Goal: Task Accomplishment & Management: Use online tool/utility

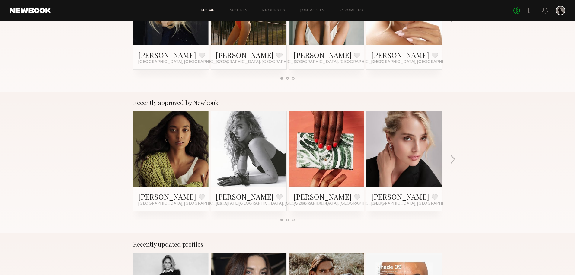
scroll to position [181, 0]
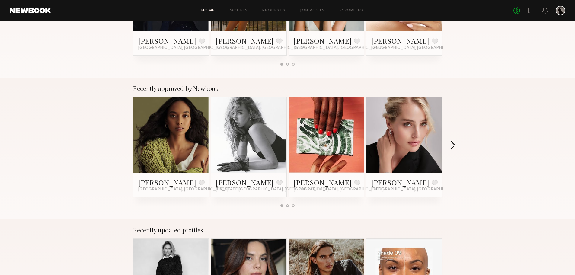
click at [451, 147] on button "button" at bounding box center [453, 146] width 6 height 10
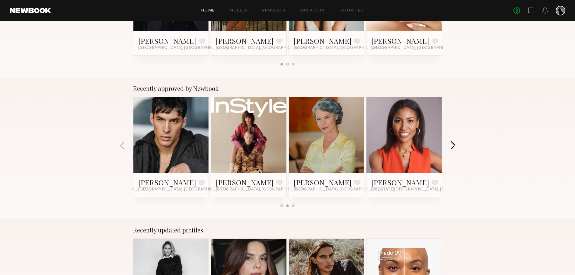
click at [451, 147] on button "button" at bounding box center [453, 146] width 6 height 10
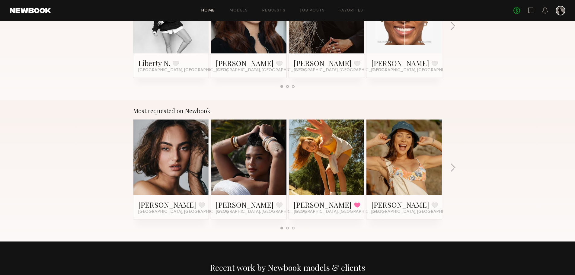
scroll to position [453, 0]
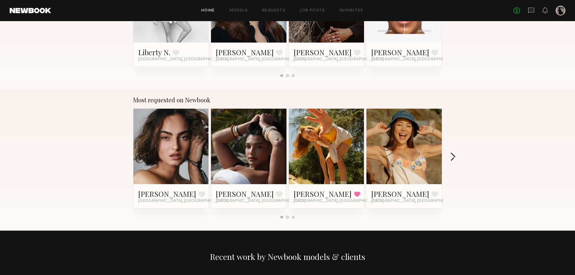
click at [452, 156] on button "button" at bounding box center [453, 157] width 6 height 10
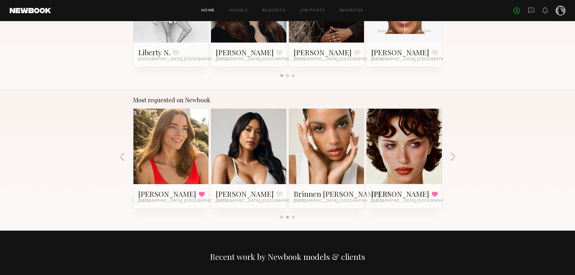
click at [406, 151] on link at bounding box center [404, 146] width 37 height 75
click at [121, 157] on button "button" at bounding box center [122, 157] width 6 height 10
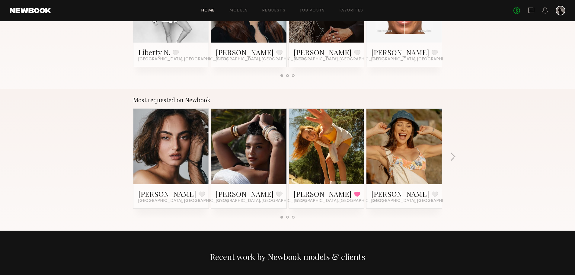
click at [402, 138] on link at bounding box center [404, 146] width 37 height 75
click at [454, 156] on button "button" at bounding box center [453, 157] width 6 height 10
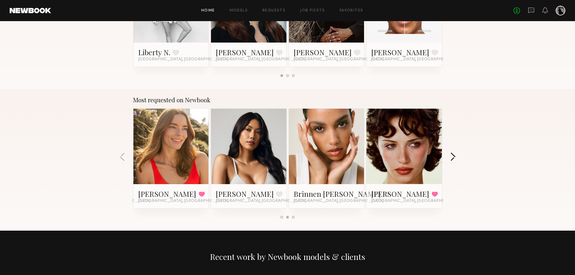
click at [454, 156] on button "button" at bounding box center [453, 157] width 6 height 10
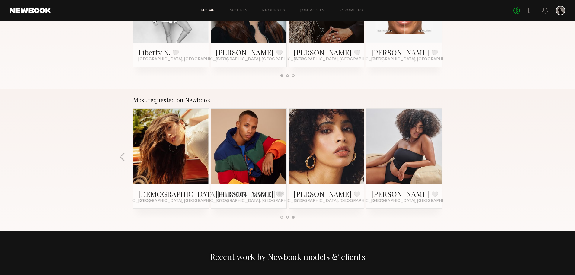
click at [165, 159] on link at bounding box center [171, 146] width 37 height 75
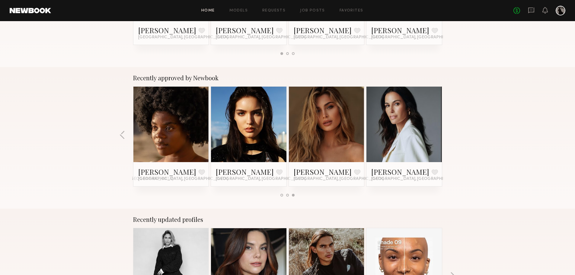
scroll to position [0, 0]
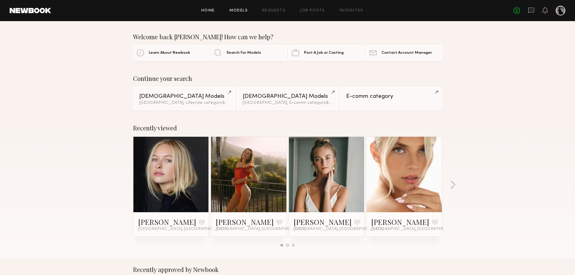
click at [237, 11] on link "Models" at bounding box center [238, 11] width 18 height 4
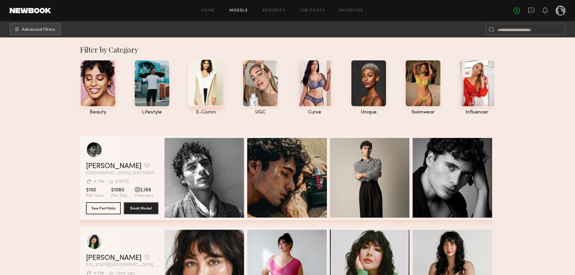
click at [208, 85] on div at bounding box center [206, 82] width 36 height 47
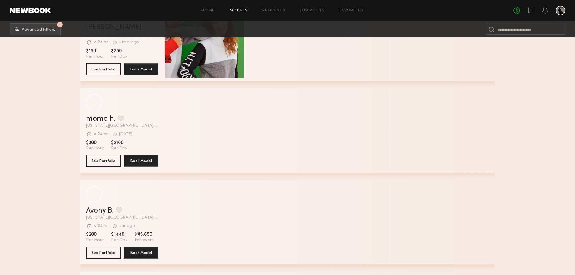
scroll to position [5494, 0]
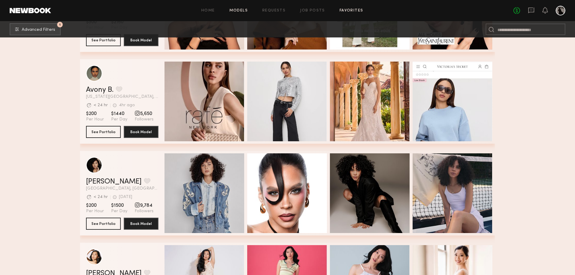
click at [353, 10] on link "Favorites" at bounding box center [351, 11] width 24 height 4
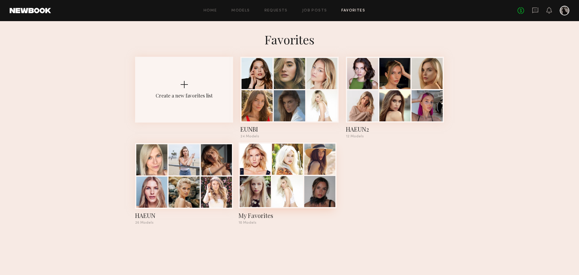
click at [320, 192] on div at bounding box center [319, 191] width 31 height 31
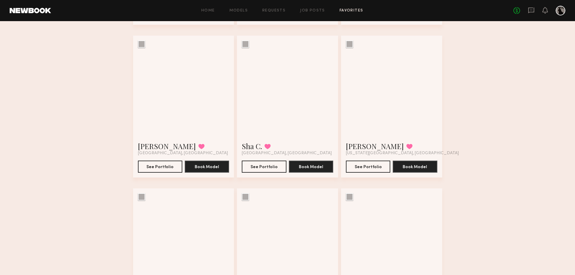
scroll to position [211, 0]
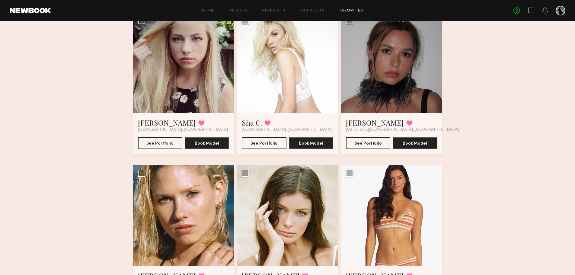
click at [395, 83] on div at bounding box center [391, 62] width 101 height 101
click at [369, 144] on button "See Portfolio" at bounding box center [368, 143] width 44 height 12
click at [185, 94] on div at bounding box center [183, 62] width 101 height 101
click at [169, 146] on button "See Portfolio" at bounding box center [160, 143] width 44 height 12
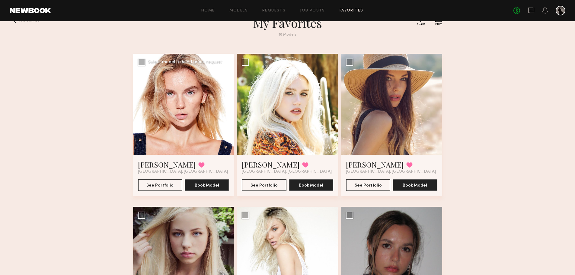
scroll to position [0, 0]
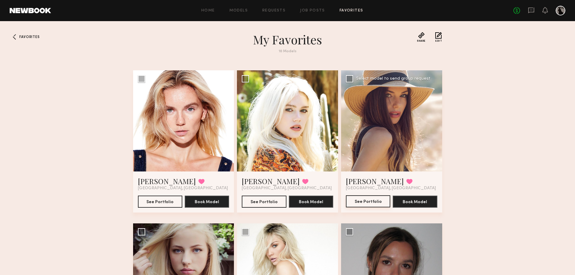
click at [371, 201] on button "See Portfolio" at bounding box center [368, 201] width 44 height 12
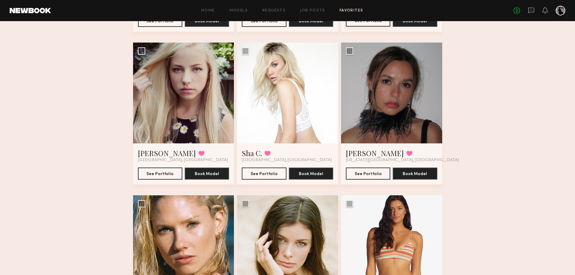
scroll to position [181, 0]
click at [266, 174] on button "See Portfolio" at bounding box center [264, 173] width 44 height 12
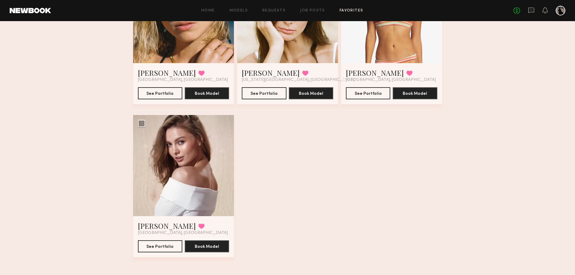
scroll to position [417, 0]
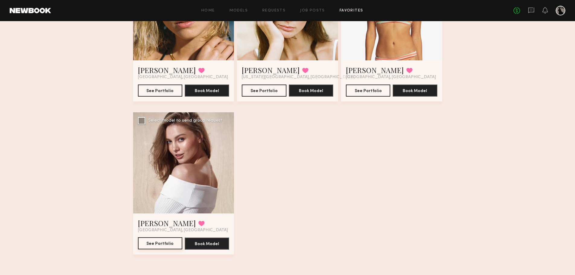
click at [155, 244] on button "See Portfolio" at bounding box center [160, 243] width 44 height 12
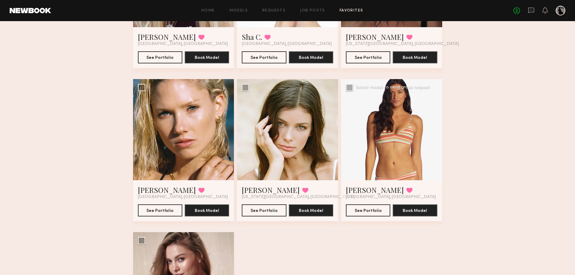
scroll to position [297, 0]
click at [166, 210] on button "See Portfolio" at bounding box center [160, 210] width 44 height 12
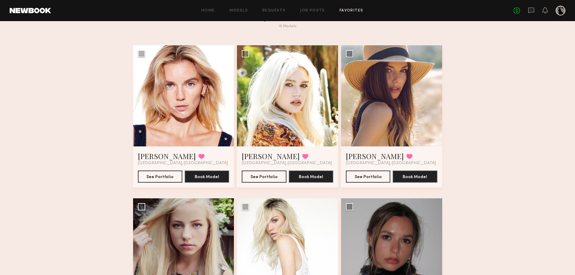
scroll to position [0, 0]
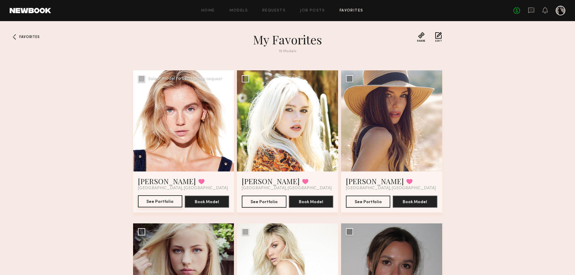
click at [159, 205] on button "See Portfolio" at bounding box center [160, 201] width 44 height 12
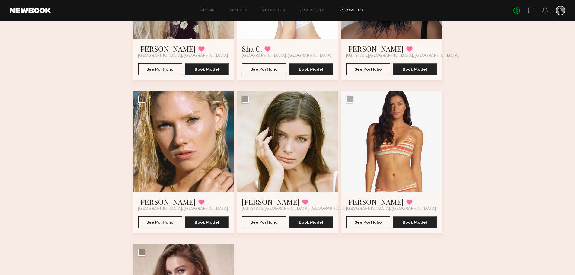
scroll to position [302, 0]
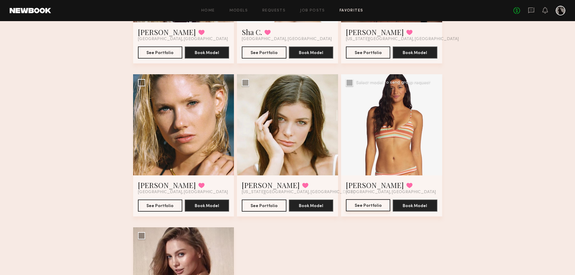
click at [369, 208] on button "See Portfolio" at bounding box center [368, 205] width 44 height 12
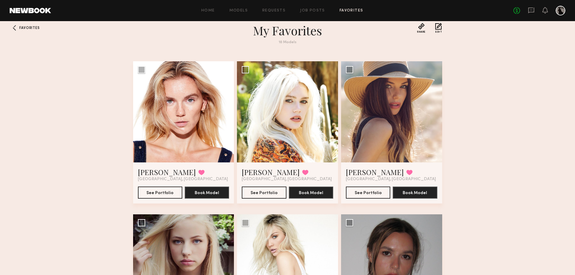
scroll to position [0, 0]
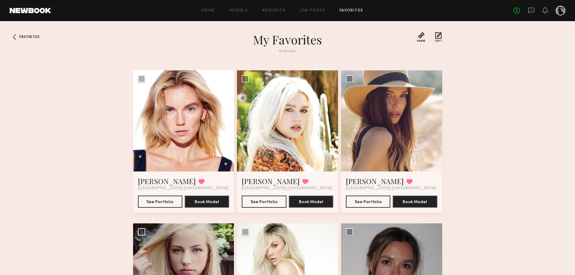
click at [343, 10] on link "Favorites" at bounding box center [351, 11] width 24 height 4
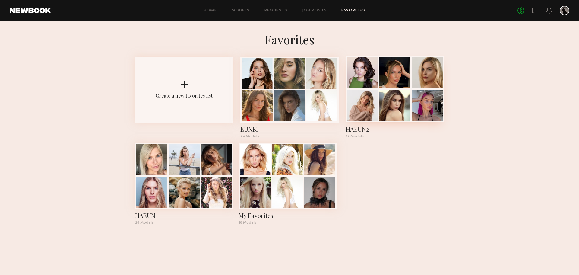
click at [392, 107] on div at bounding box center [395, 105] width 31 height 31
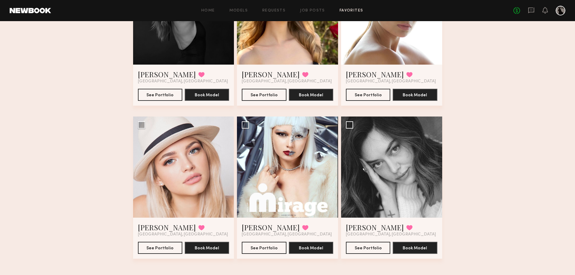
scroll to position [417, 0]
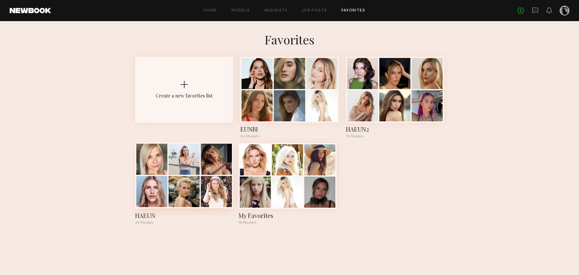
click at [188, 187] on div at bounding box center [184, 191] width 31 height 31
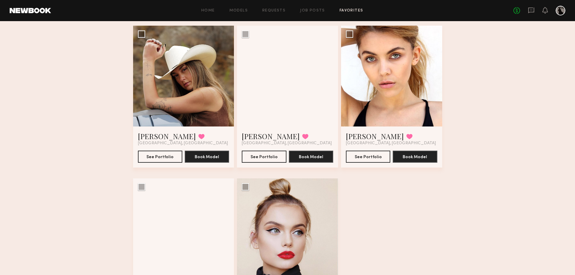
scroll to position [1182, 0]
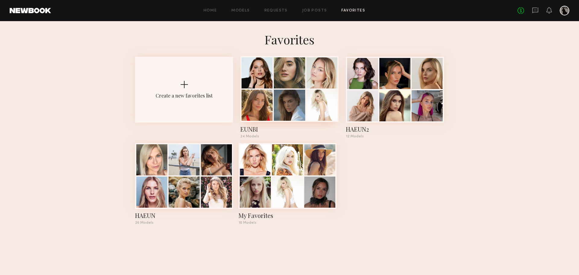
click at [289, 105] on div at bounding box center [289, 105] width 31 height 31
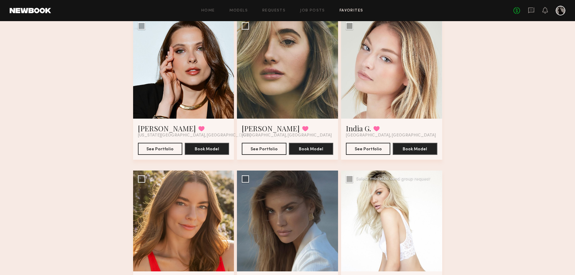
scroll to position [91, 0]
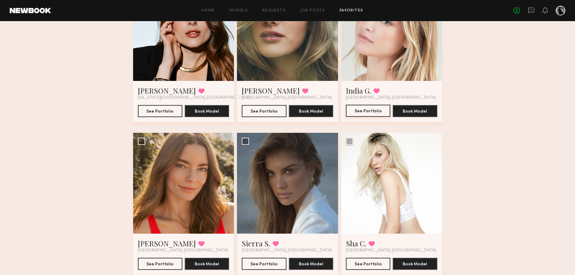
click at [372, 110] on button "See Portfolio" at bounding box center [368, 111] width 44 height 12
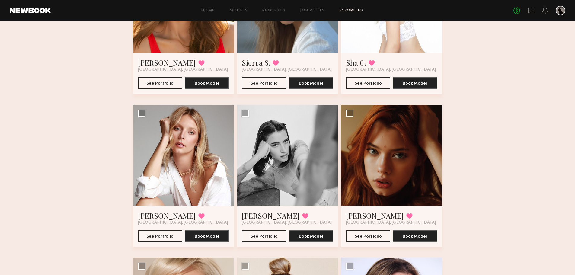
scroll to position [362, 0]
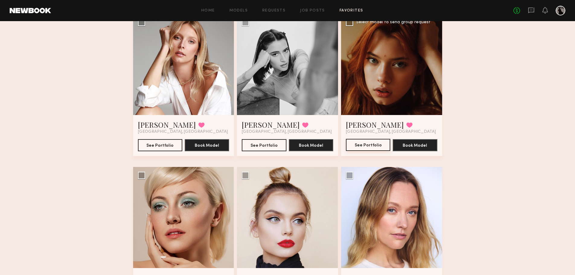
click at [366, 147] on button "See Portfolio" at bounding box center [368, 145] width 44 height 12
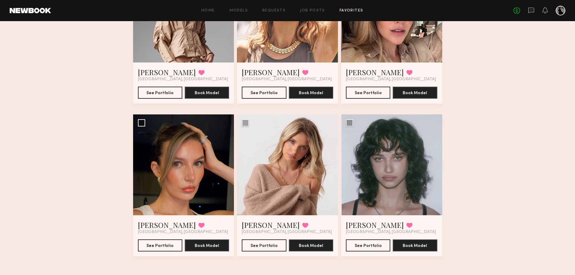
scroll to position [1029, 0]
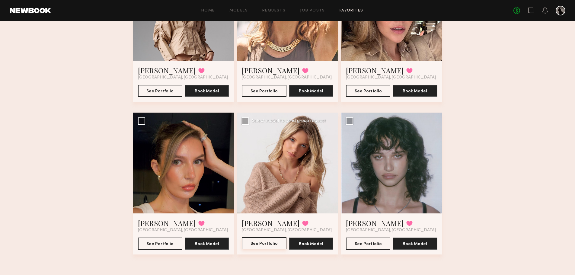
click at [263, 243] on button "See Portfolio" at bounding box center [264, 243] width 44 height 12
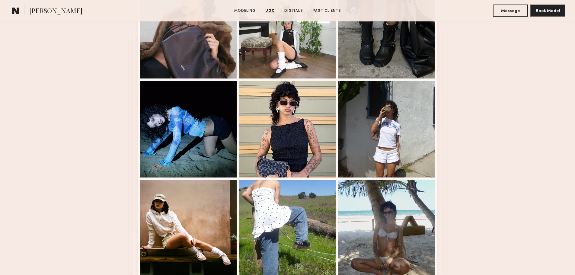
scroll to position [1026, 0]
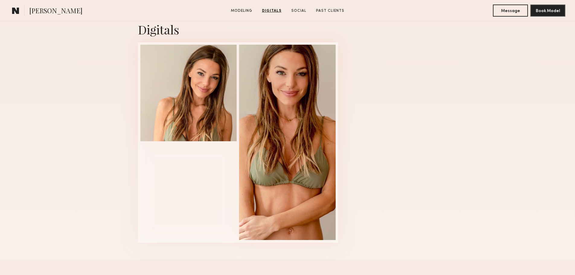
scroll to position [453, 0]
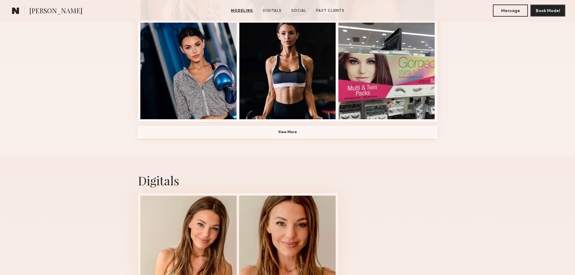
click at [303, 134] on button "View More" at bounding box center [287, 132] width 299 height 12
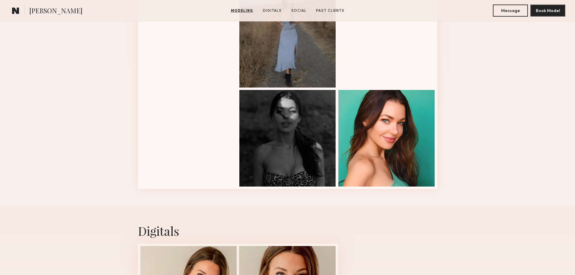
scroll to position [694, 0]
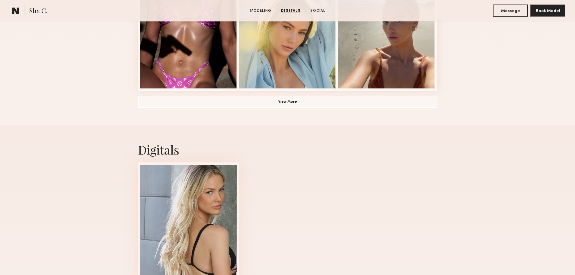
scroll to position [483, 0]
click at [297, 105] on button "View More" at bounding box center [287, 102] width 299 height 12
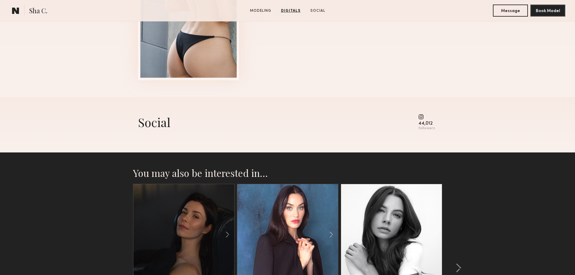
scroll to position [1147, 0]
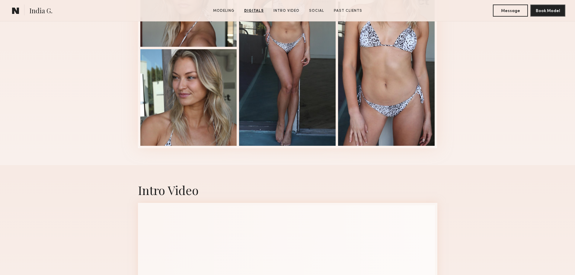
scroll to position [785, 0]
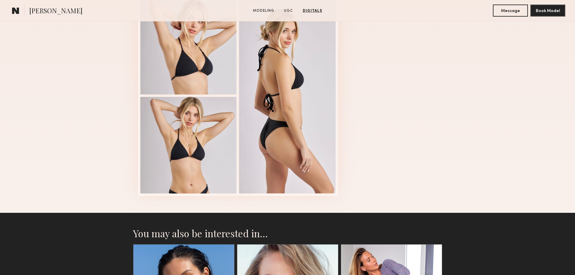
scroll to position [996, 0]
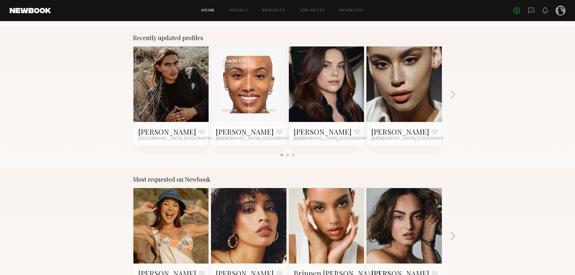
scroll to position [453, 0]
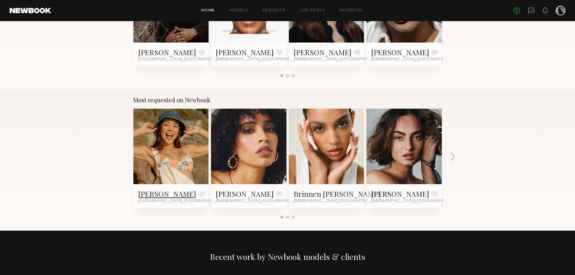
click at [153, 195] on link "Brynne E." at bounding box center [167, 194] width 58 height 10
drag, startPoint x: 574, startPoint y: 160, endPoint x: 574, endPoint y: 154, distance: 6.3
click at [575, 160] on div "Most requested on Newbook Brynne E. Favorite Los Angeles, CA Jesi L. Favorite L…" at bounding box center [287, 160] width 575 height 142
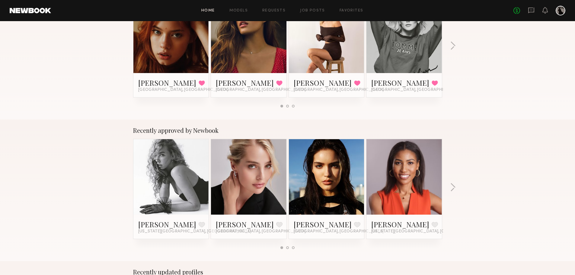
scroll to position [60, 0]
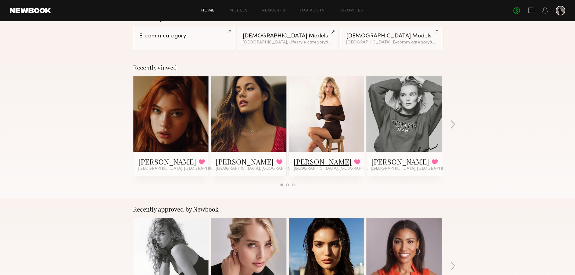
click at [315, 161] on link "Weronika R." at bounding box center [323, 162] width 58 height 10
click at [454, 123] on button "button" at bounding box center [453, 125] width 6 height 10
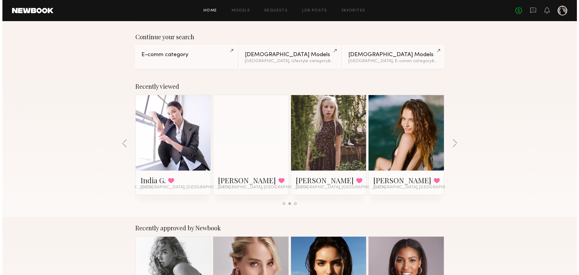
scroll to position [0, 0]
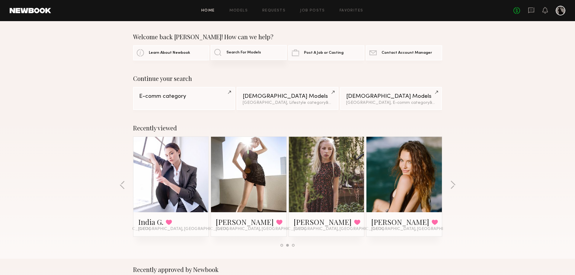
click at [247, 53] on span "Search For Models" at bounding box center [243, 53] width 35 height 4
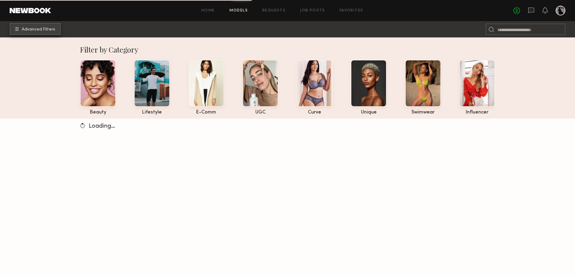
click at [37, 28] on span "Advanced Filters" at bounding box center [38, 29] width 33 height 4
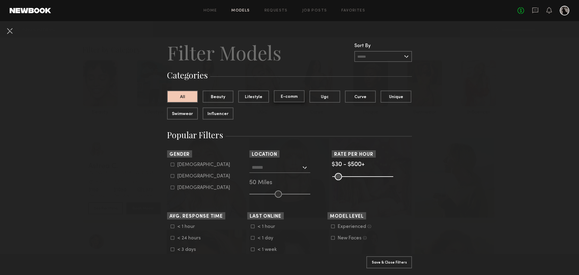
click at [290, 99] on button "E-comm" at bounding box center [289, 96] width 31 height 12
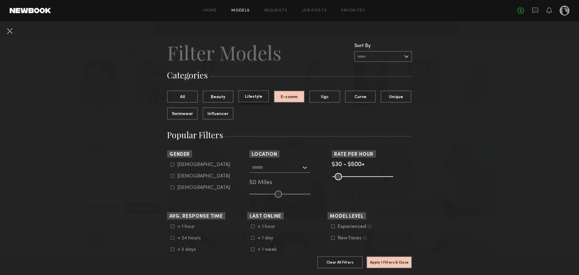
click at [255, 97] on button "Lifestyle" at bounding box center [253, 96] width 31 height 12
click at [287, 95] on button "E-comm" at bounding box center [289, 96] width 31 height 12
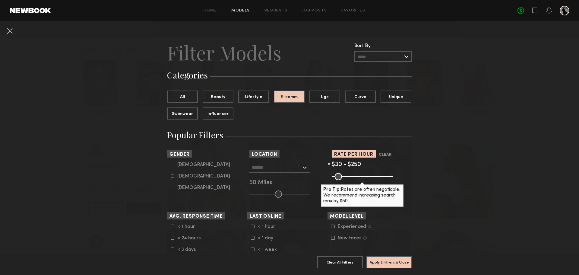
drag, startPoint x: 388, startPoint y: 177, endPoint x: 359, endPoint y: 177, distance: 28.7
type input "***"
click at [359, 177] on input "range" at bounding box center [363, 176] width 61 height 7
click at [171, 177] on icon at bounding box center [173, 176] width 4 height 4
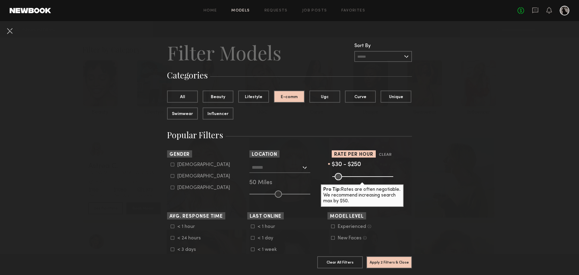
type input "**"
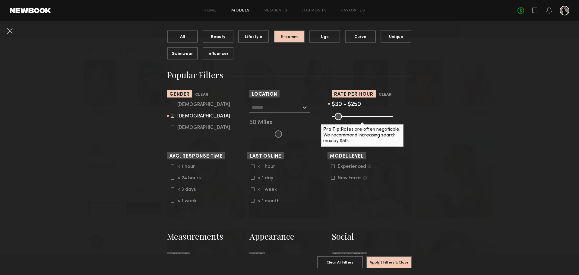
scroll to position [60, 0]
click at [331, 178] on icon at bounding box center [333, 178] width 4 height 4
click at [332, 168] on div at bounding box center [333, 166] width 4 height 4
click at [331, 164] on icon at bounding box center [333, 166] width 4 height 4
click at [332, 179] on icon at bounding box center [333, 177] width 4 height 4
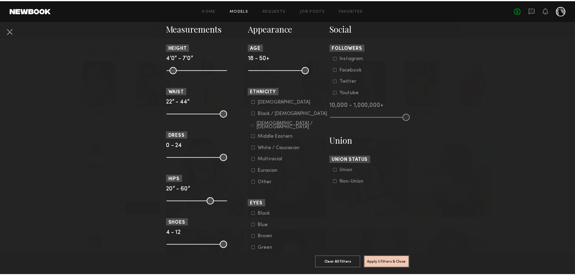
scroll to position [272, 0]
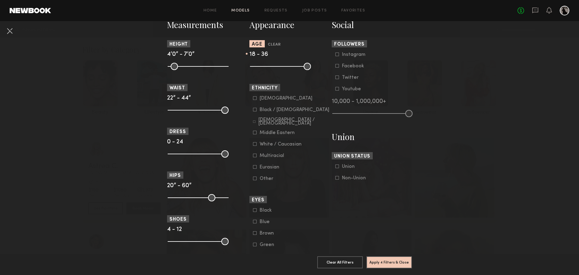
drag, startPoint x: 306, startPoint y: 65, endPoint x: 282, endPoint y: 65, distance: 23.8
type input "**"
click at [282, 65] on input "range" at bounding box center [280, 66] width 61 height 7
click at [253, 144] on icon at bounding box center [255, 144] width 4 height 4
click at [253, 167] on icon at bounding box center [255, 167] width 4 height 4
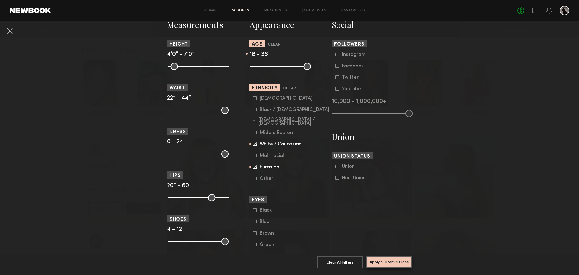
click at [387, 257] on button "Apply 5 Filters & Close" at bounding box center [390, 262] width 46 height 12
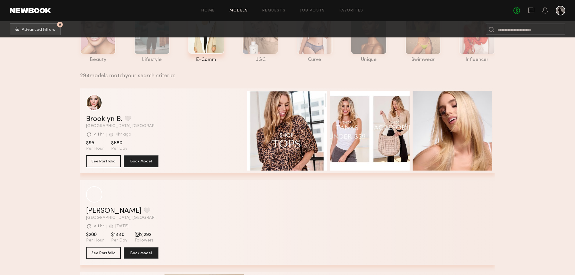
scroll to position [60, 0]
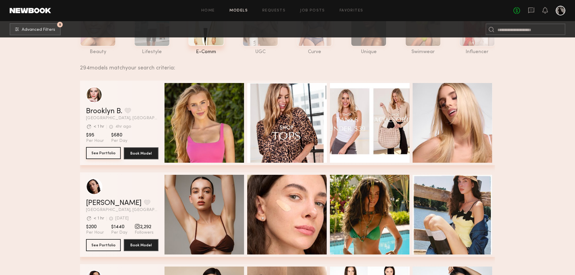
click at [104, 157] on button "See Portfolio" at bounding box center [103, 153] width 35 height 12
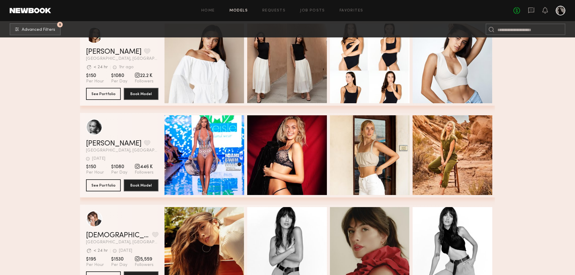
scroll to position [302, 0]
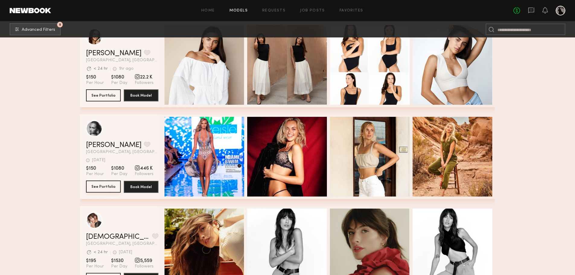
click at [107, 188] on button "See Portfolio" at bounding box center [103, 186] width 35 height 12
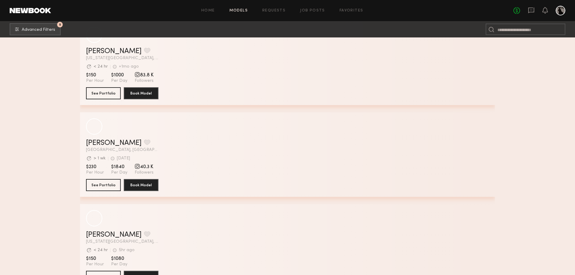
scroll to position [7032, 0]
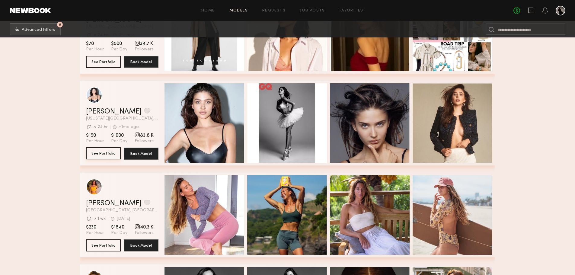
click at [111, 158] on button "See Portfolio" at bounding box center [103, 153] width 35 height 12
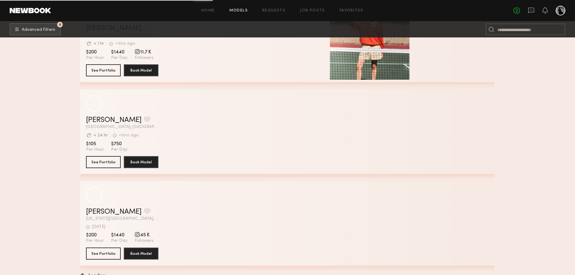
scroll to position [18598, 0]
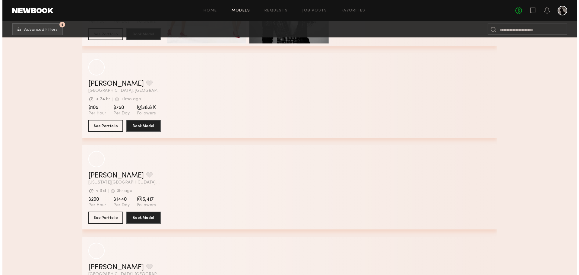
scroll to position [24827, 0]
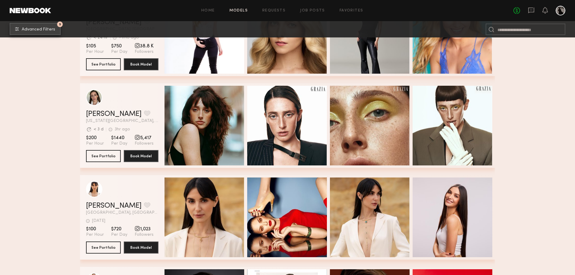
click at [55, 27] on button "5 Advanced Filters" at bounding box center [35, 29] width 51 height 12
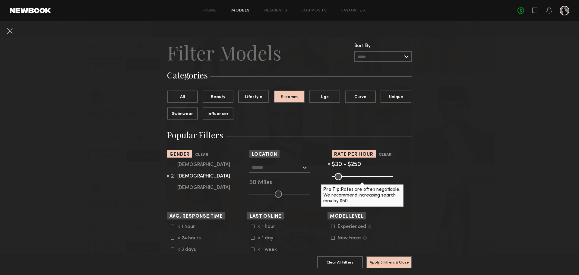
click at [297, 167] on input "text" at bounding box center [276, 167] width 49 height 10
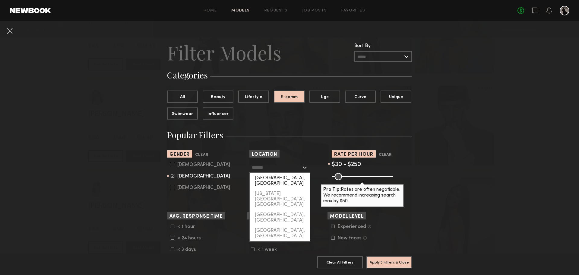
click at [285, 175] on div "[GEOGRAPHIC_DATA], [GEOGRAPHIC_DATA]" at bounding box center [280, 181] width 60 height 16
type input "**********"
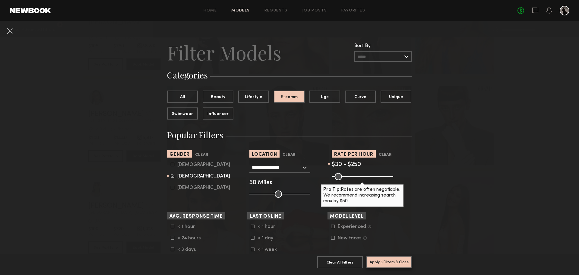
click at [384, 257] on button "Apply 6 Filters & Close" at bounding box center [390, 262] width 46 height 12
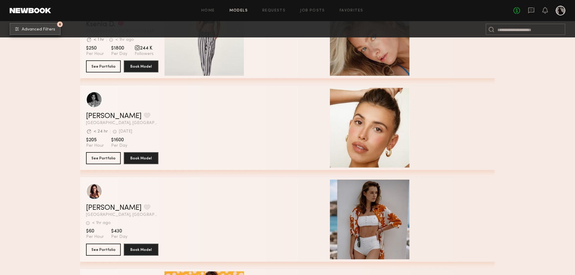
scroll to position [543, 0]
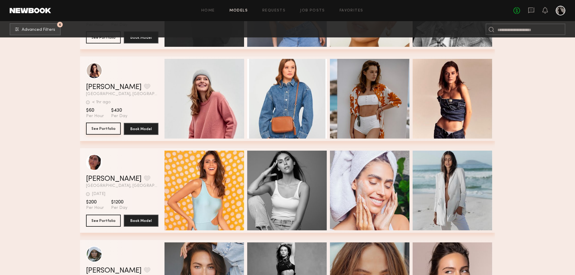
click at [109, 133] on button "See Portfolio" at bounding box center [103, 129] width 35 height 12
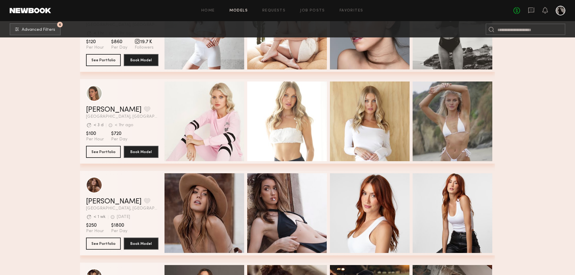
scroll to position [4649, 0]
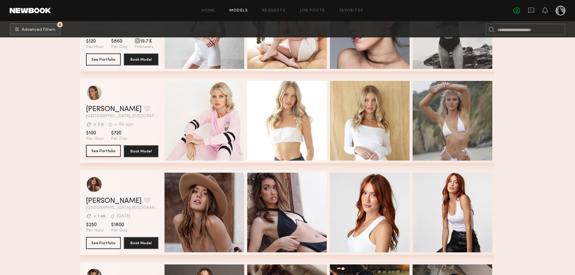
click at [106, 151] on button "See Portfolio" at bounding box center [103, 151] width 35 height 12
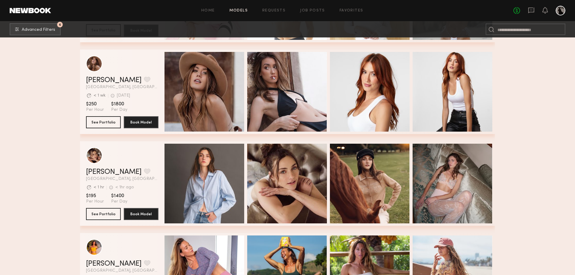
scroll to position [4861, 0]
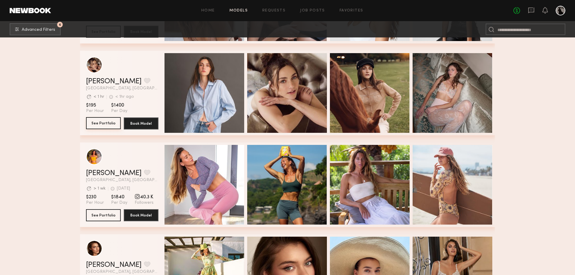
click at [111, 127] on button "See Portfolio" at bounding box center [103, 123] width 35 height 12
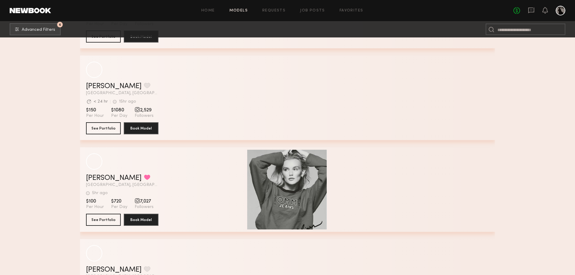
scroll to position [6142, 0]
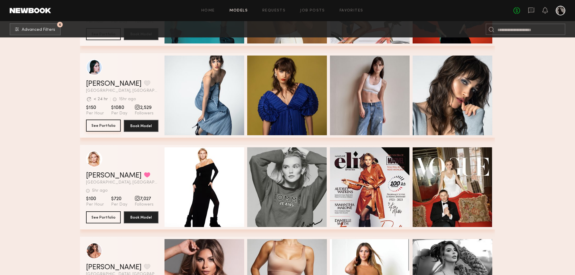
click at [97, 129] on button "See Portfolio" at bounding box center [103, 125] width 35 height 12
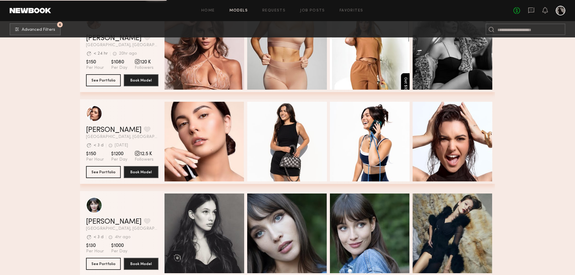
scroll to position [6384, 0]
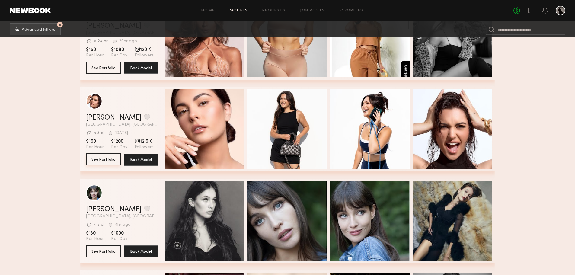
click at [101, 161] on button "See Portfolio" at bounding box center [103, 159] width 35 height 12
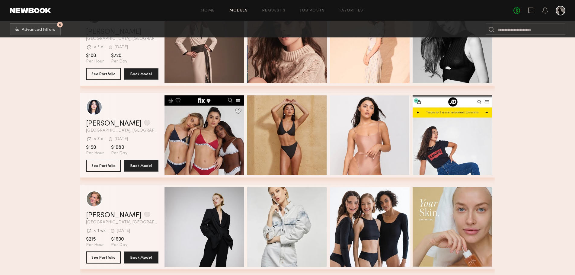
scroll to position [6776, 0]
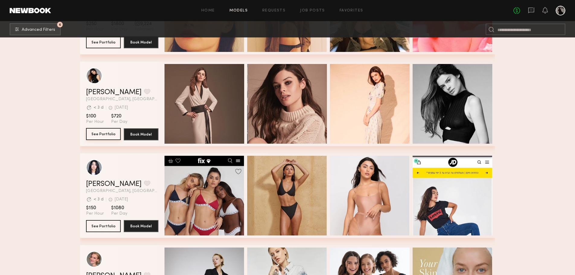
click at [110, 135] on button "See Portfolio" at bounding box center [103, 134] width 35 height 12
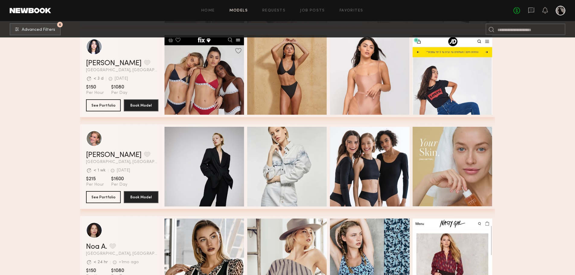
scroll to position [7048, 0]
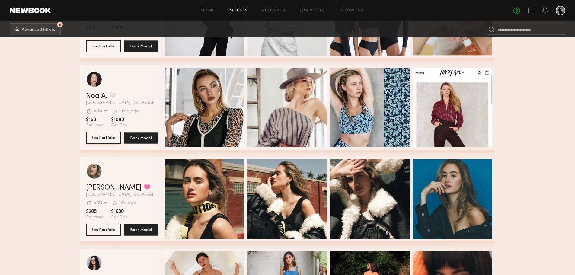
click at [106, 141] on button "See Portfolio" at bounding box center [103, 138] width 35 height 12
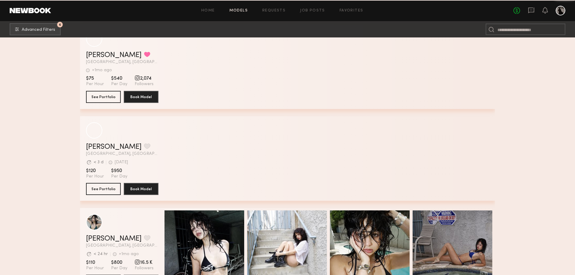
scroll to position [11859, 0]
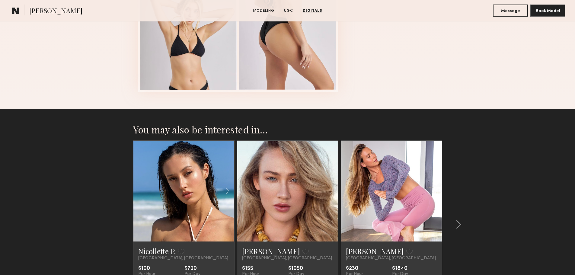
scroll to position [1233, 0]
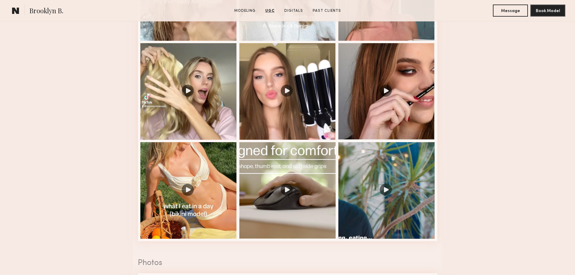
scroll to position [815, 0]
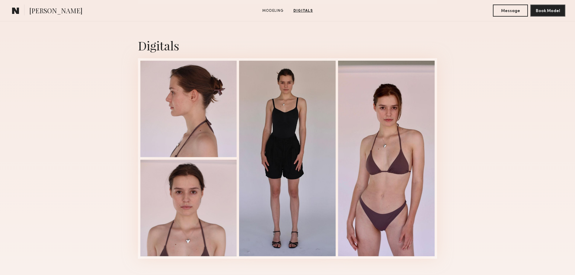
scroll to position [573, 0]
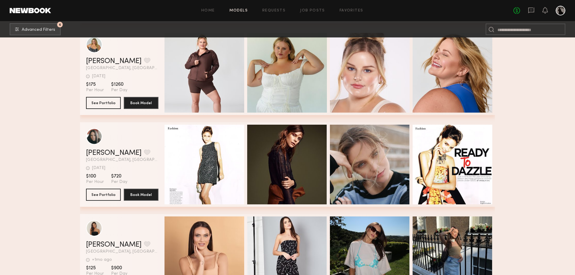
scroll to position [14512, 0]
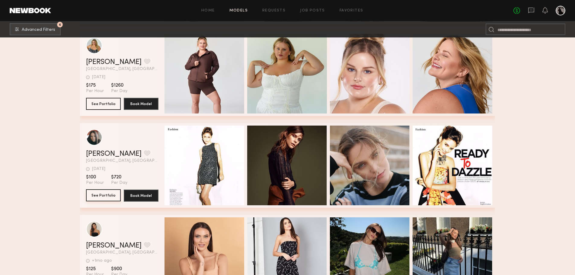
click at [107, 197] on button "See Portfolio" at bounding box center [103, 195] width 35 height 12
